Goal: Information Seeking & Learning: Learn about a topic

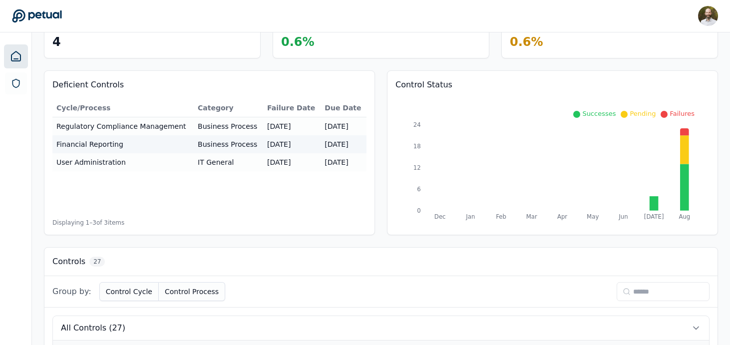
scroll to position [67, 0]
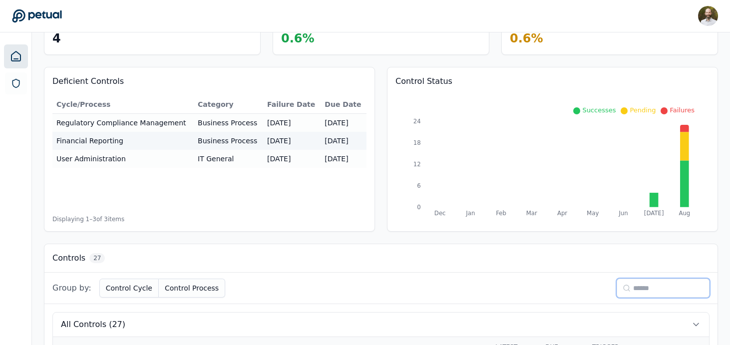
click at [675, 291] on input at bounding box center [663, 288] width 93 height 19
type input "**"
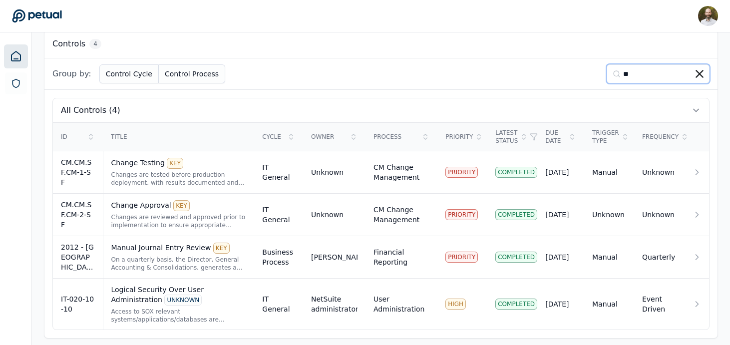
scroll to position [286, 0]
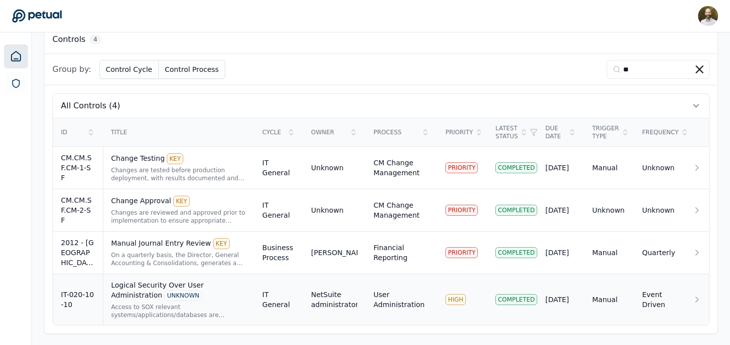
click at [698, 300] on icon at bounding box center [697, 299] width 2 height 5
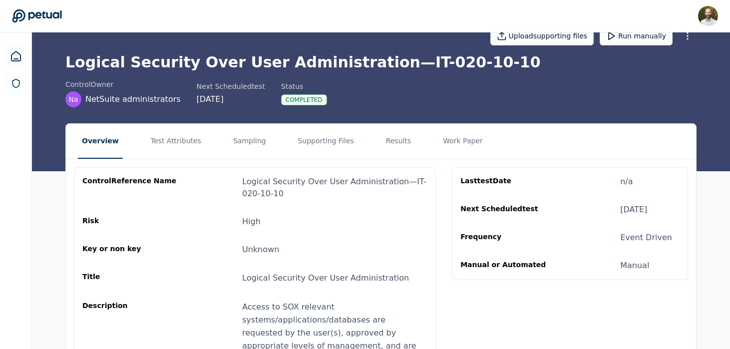
scroll to position [24, 0]
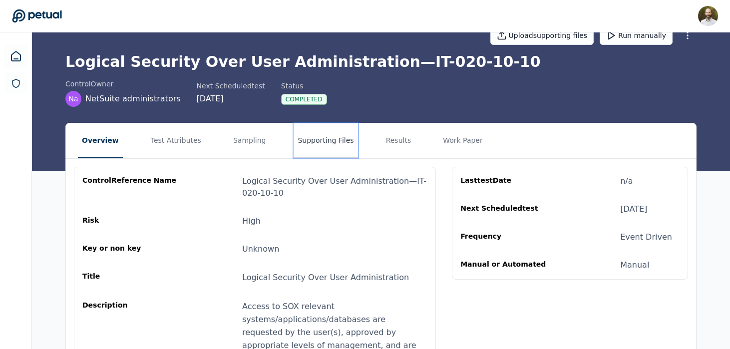
click at [317, 144] on button "Supporting Files" at bounding box center [326, 140] width 64 height 35
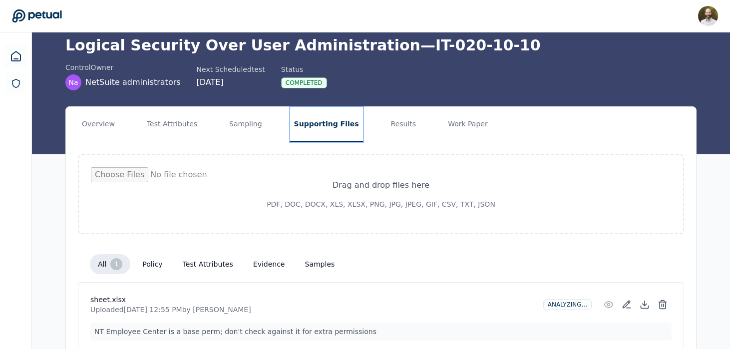
scroll to position [35, 0]
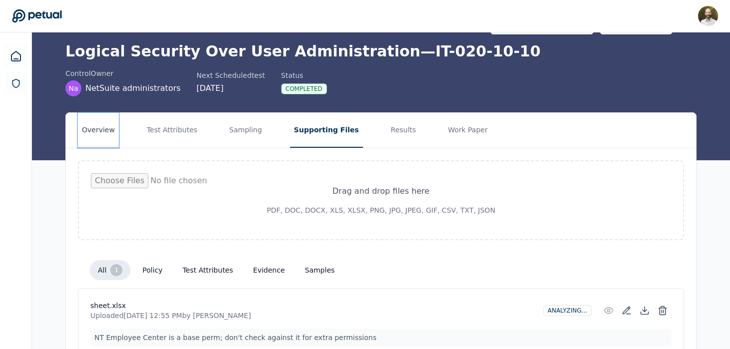
click at [111, 134] on button "Overview" at bounding box center [98, 130] width 41 height 35
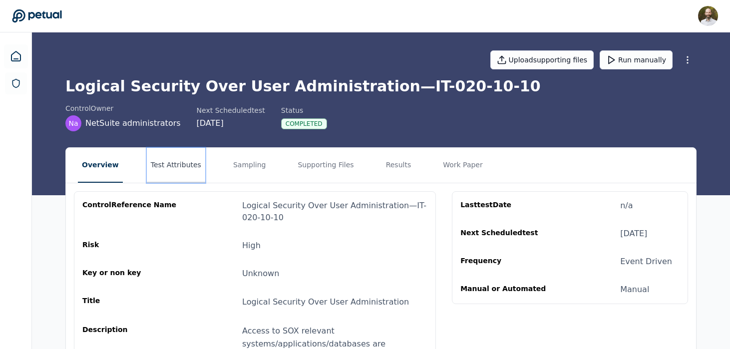
click at [175, 163] on button "Test Attributes" at bounding box center [176, 165] width 58 height 35
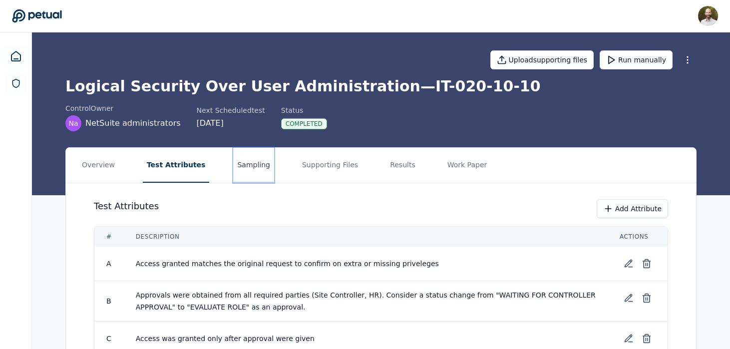
click at [235, 163] on button "Sampling" at bounding box center [253, 165] width 41 height 35
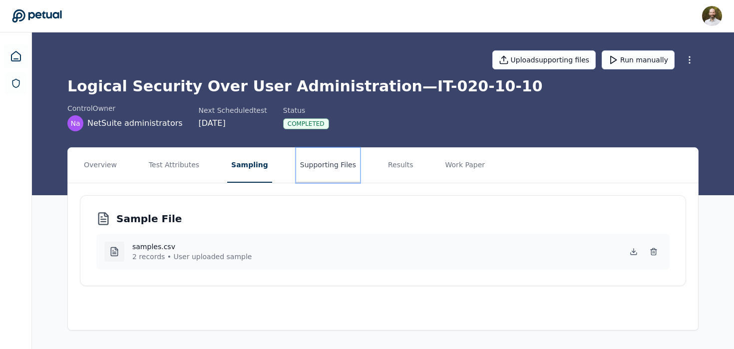
click at [326, 166] on button "Supporting Files" at bounding box center [328, 165] width 64 height 35
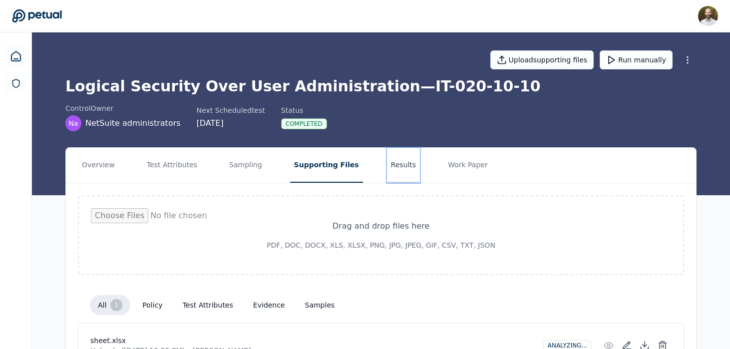
click at [394, 170] on button "Results" at bounding box center [403, 165] width 33 height 35
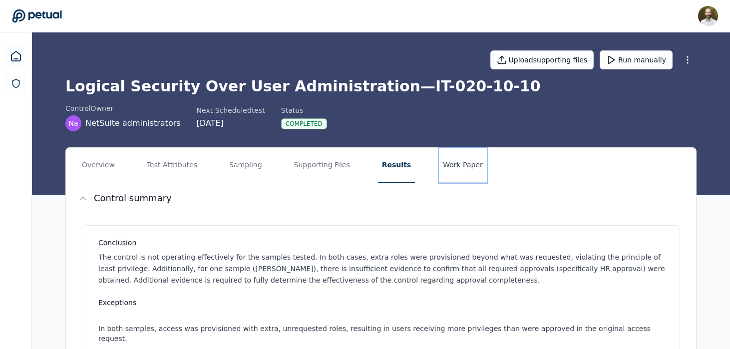
click at [450, 167] on button "Work Paper" at bounding box center [463, 165] width 48 height 35
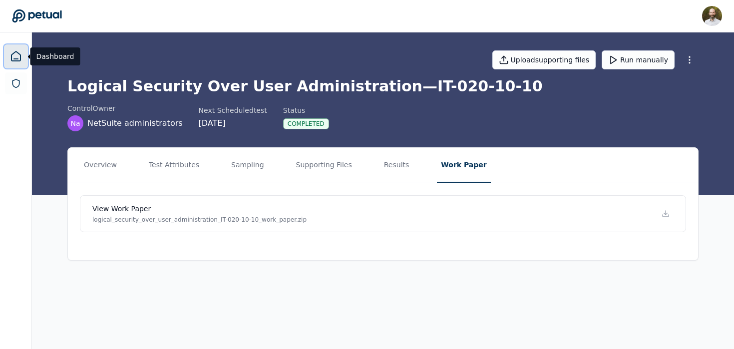
click at [15, 52] on icon at bounding box center [16, 56] width 12 height 12
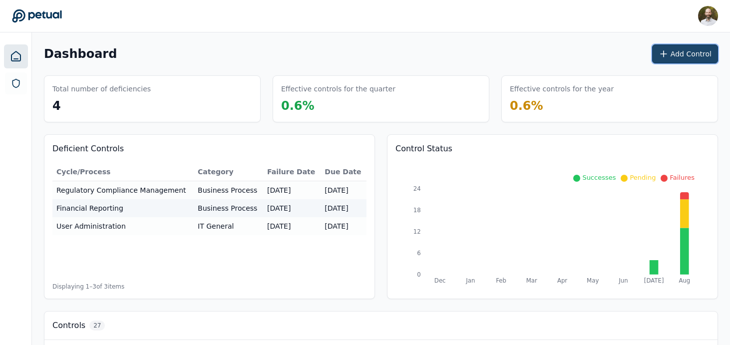
click at [669, 54] on icon at bounding box center [664, 54] width 10 height 10
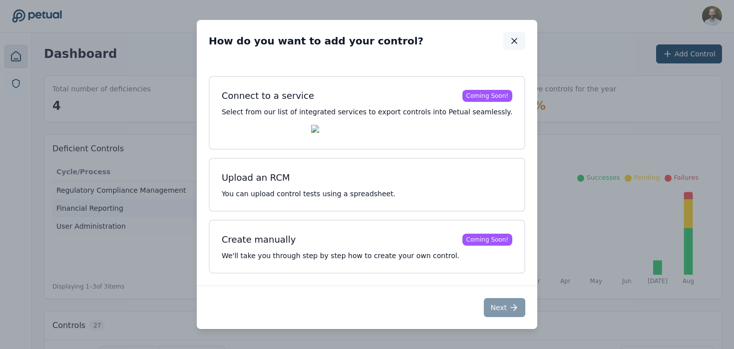
click at [509, 37] on icon "button" at bounding box center [514, 41] width 10 height 10
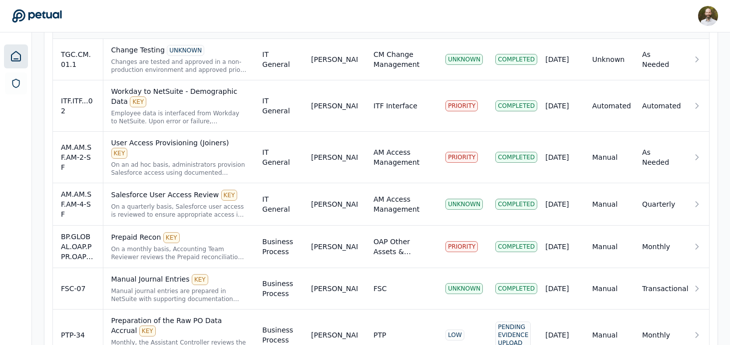
scroll to position [399, 0]
